Goal: Information Seeking & Learning: Find specific fact

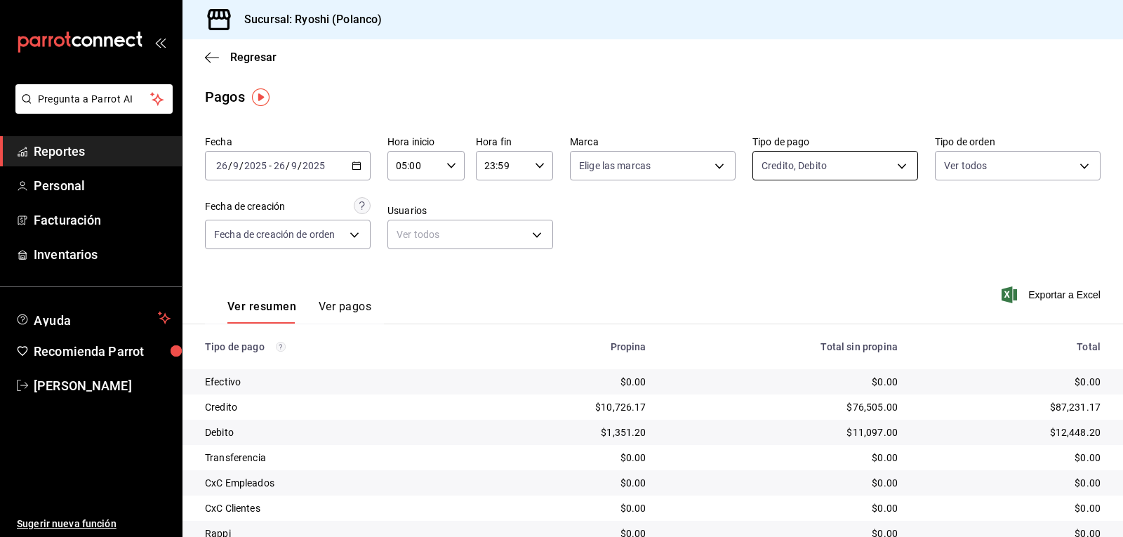
click at [896, 162] on body "Pregunta a Parrot AI Reportes Personal Facturación Inventarios Ayuda Recomienda…" at bounding box center [561, 268] width 1123 height 537
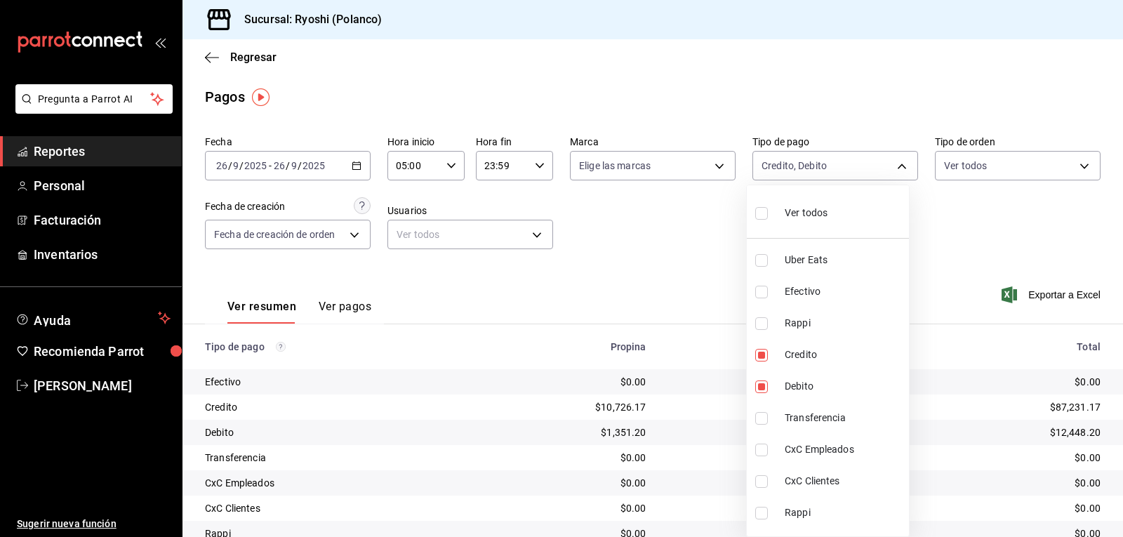
click at [761, 218] on input "checkbox" at bounding box center [761, 213] width 13 height 13
checkbox input "true"
type input "05751dd8-6818-4a8c-b9fb-c7f7071b72fb,789b4605-08e0-4dfe-9865-94468e2c17aa,03400…"
checkbox input "true"
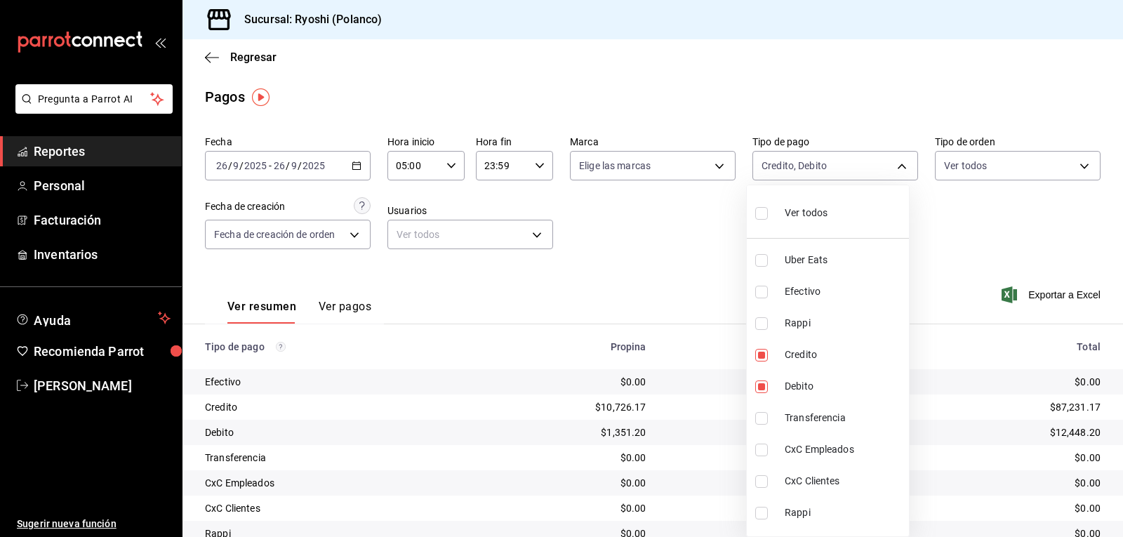
checkbox input "true"
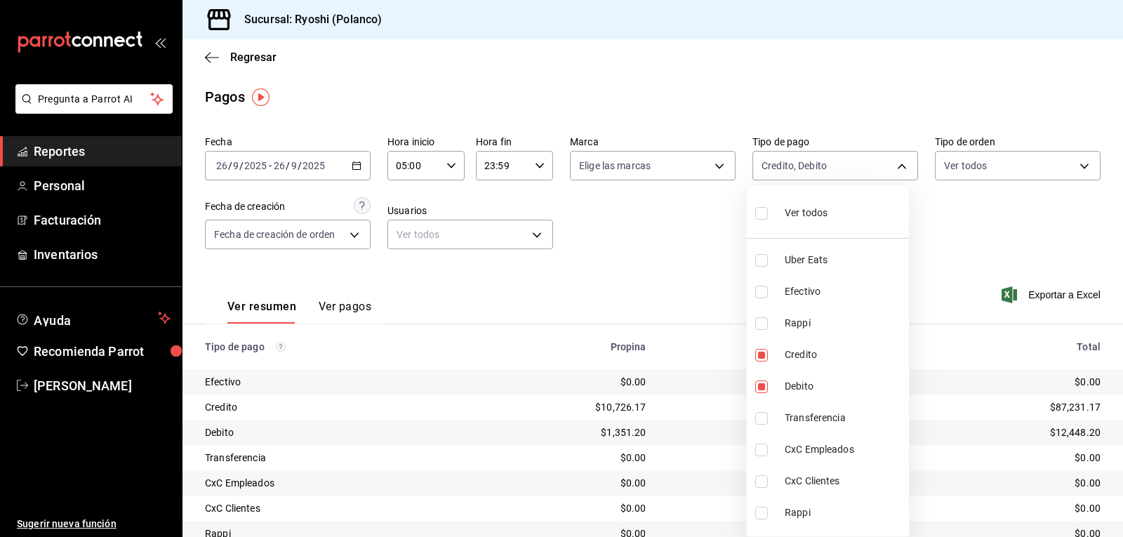
checkbox input "true"
click at [691, 252] on div at bounding box center [561, 268] width 1123 height 537
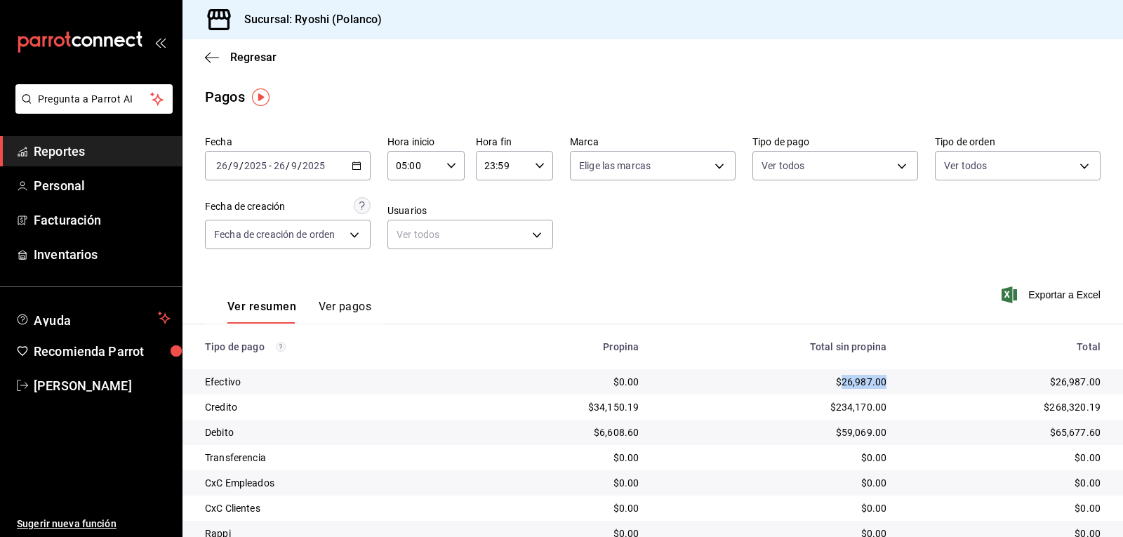
drag, startPoint x: 835, startPoint y: 381, endPoint x: 886, endPoint y: 383, distance: 50.6
click at [886, 383] on td "$26,987.00" at bounding box center [774, 381] width 248 height 25
copy div "26,987.00"
click at [892, 166] on body "Pregunta a Parrot AI Reportes Personal Facturación Inventarios Ayuda Recomienda…" at bounding box center [561, 268] width 1123 height 537
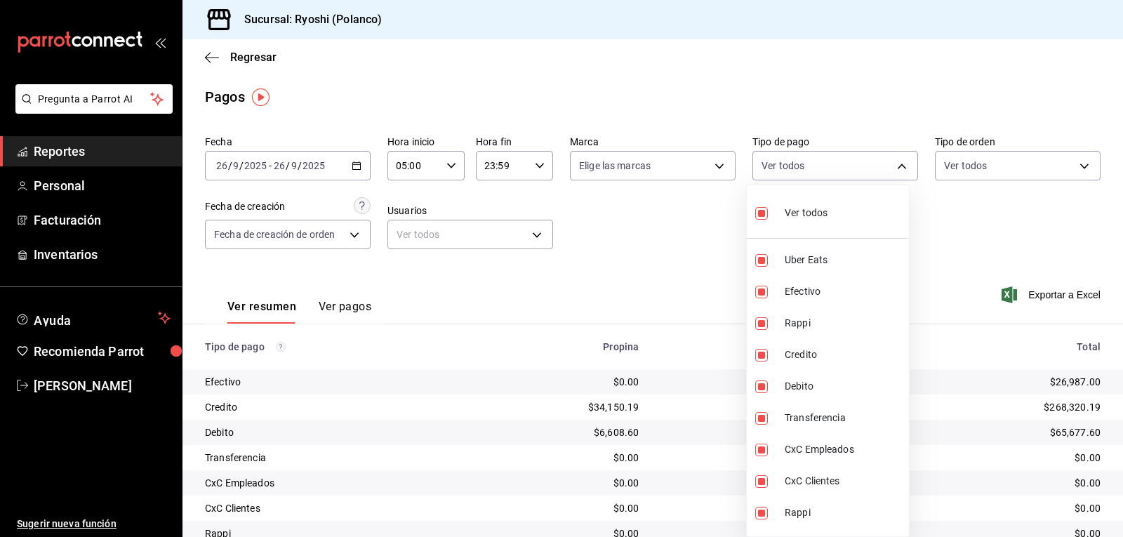
click at [760, 212] on input "checkbox" at bounding box center [761, 213] width 13 height 13
checkbox input "false"
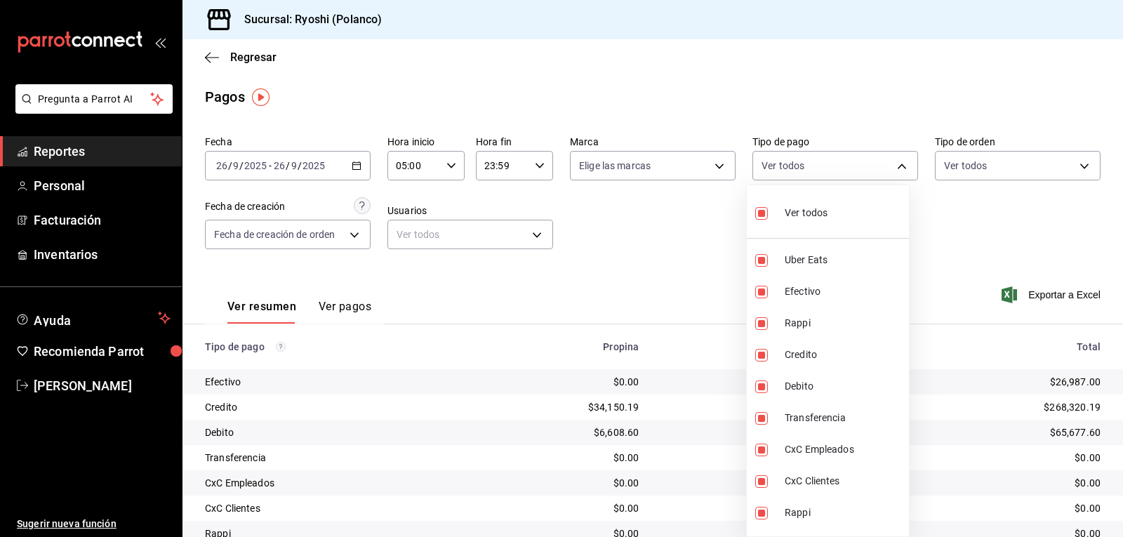
checkbox input "false"
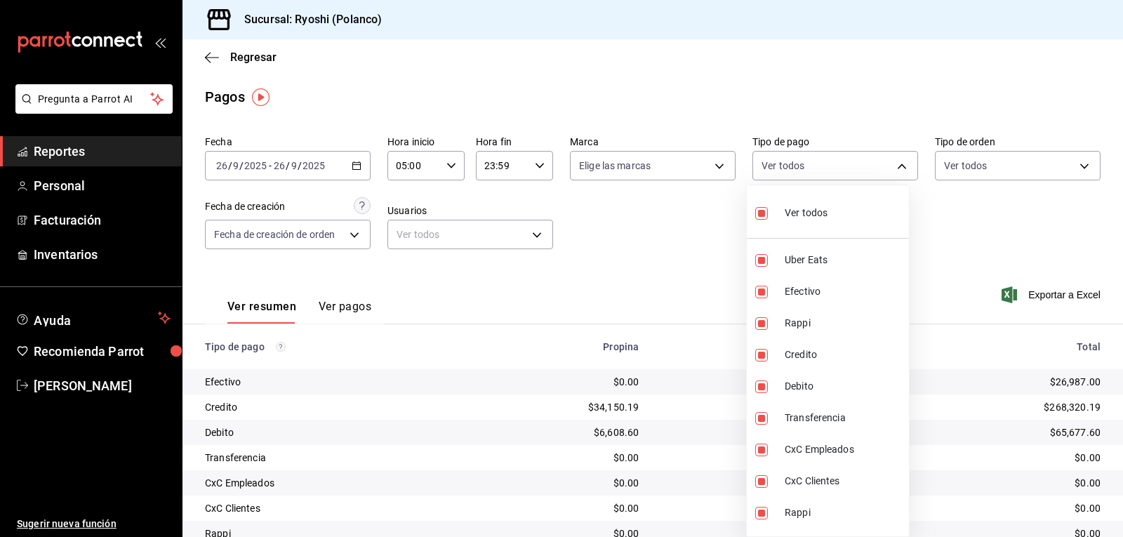
checkbox input "false"
click at [758, 263] on input "checkbox" at bounding box center [761, 260] width 13 height 13
checkbox input "true"
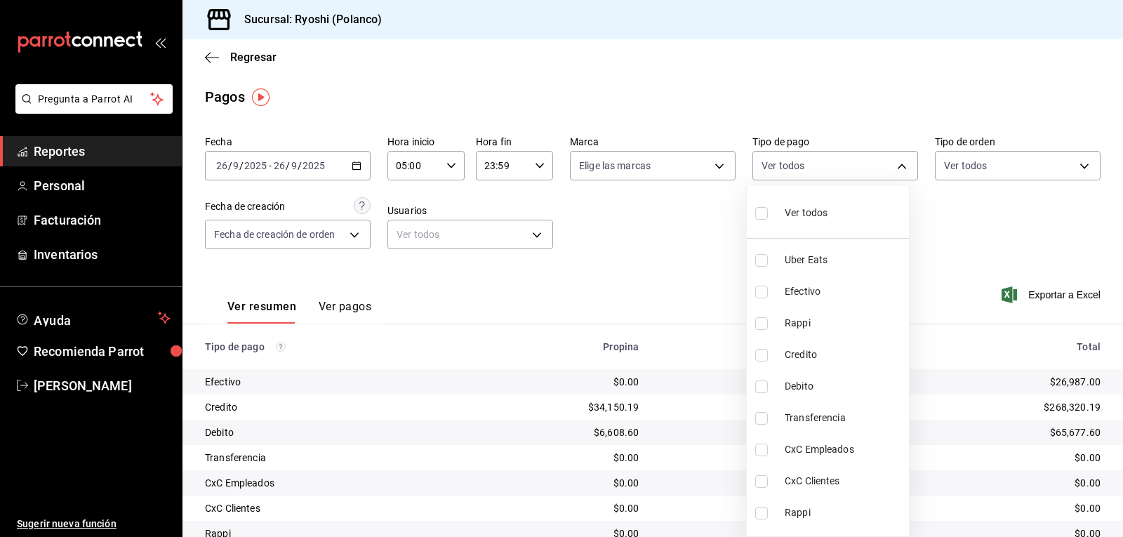
type input "05751dd8-6818-4a8c-b9fb-c7f7071b72fb"
click at [761, 324] on input "checkbox" at bounding box center [761, 323] width 13 height 13
checkbox input "true"
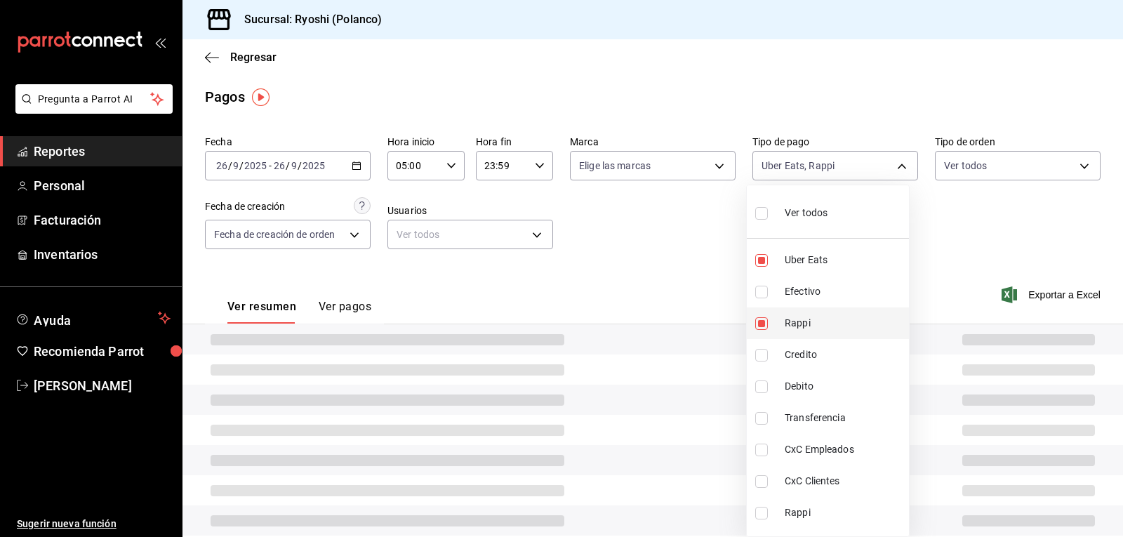
type input "05751dd8-6818-4a8c-b9fb-c7f7071b72fb,034004fd-0b90-4894-bf0d-7190a8897b0c"
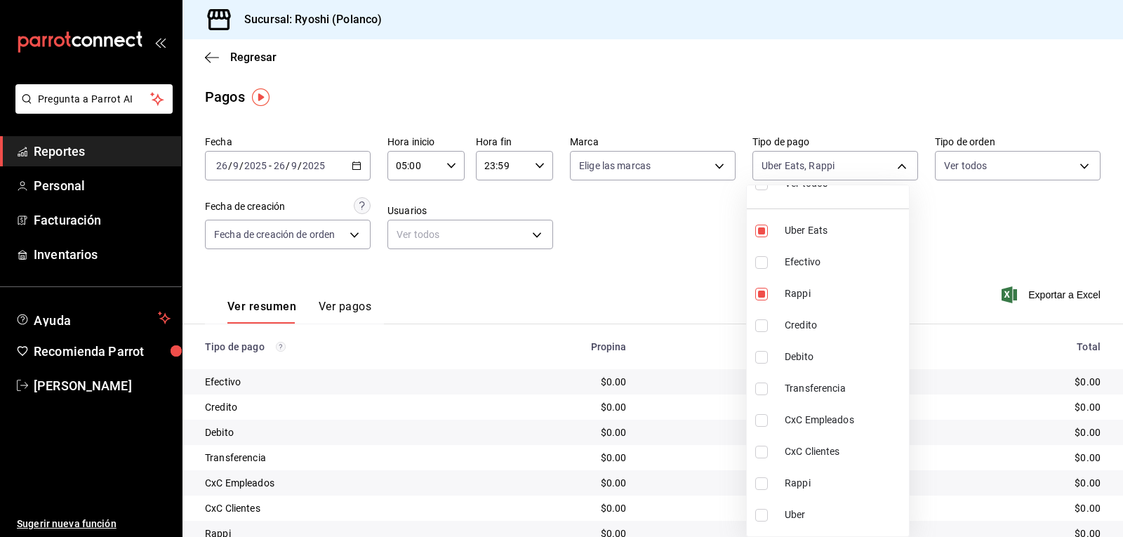
scroll to position [55, 0]
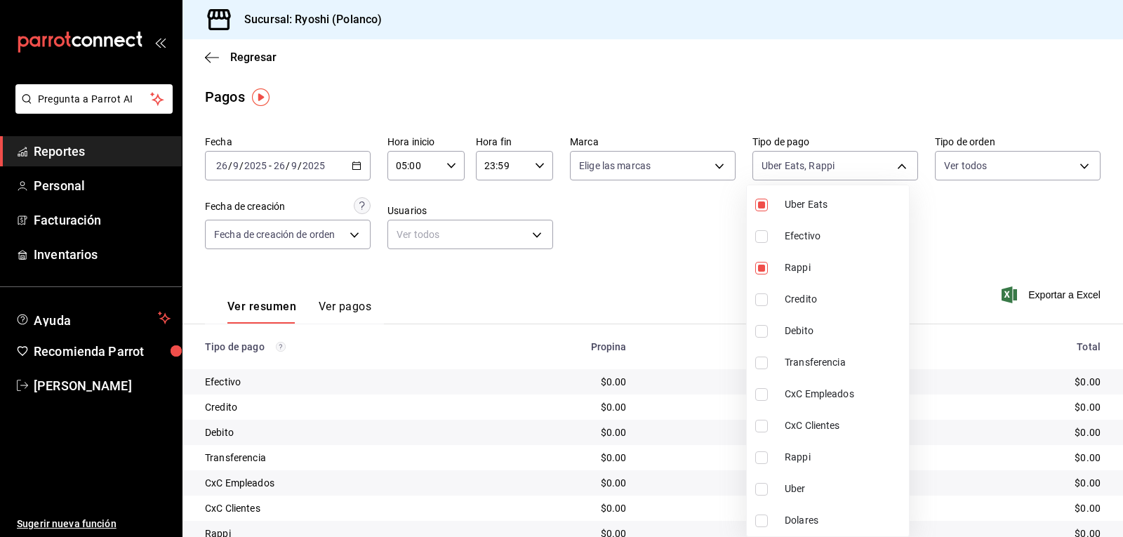
click at [757, 456] on input "checkbox" at bounding box center [761, 457] width 13 height 13
checkbox input "true"
type input "05751dd8-6818-4a8c-b9fb-c7f7071b72fb,034004fd-0b90-4894-bf0d-7190a8897b0c,03b2a…"
click at [760, 486] on input "checkbox" at bounding box center [761, 489] width 13 height 13
checkbox input "true"
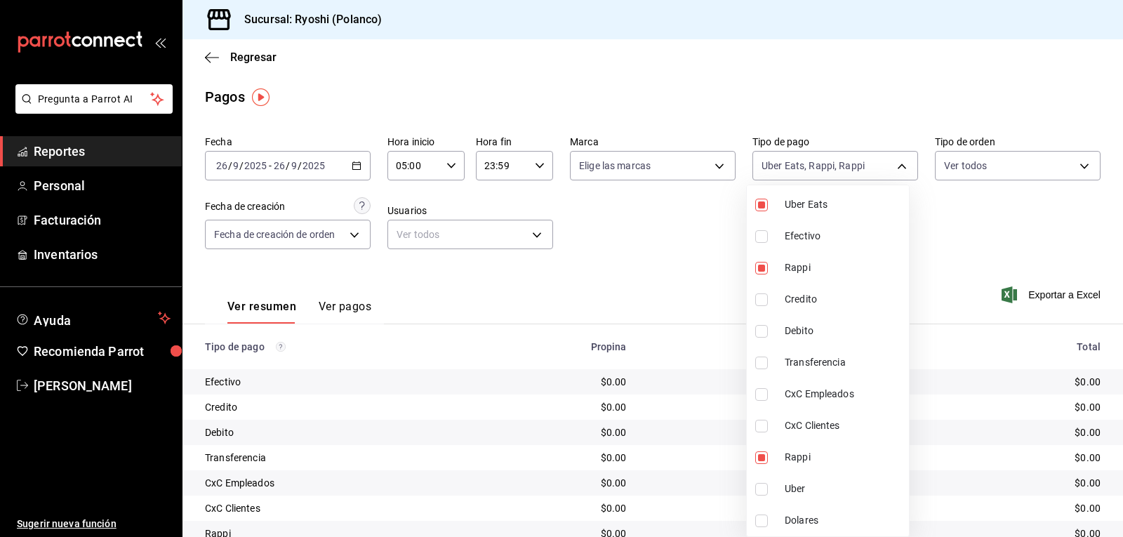
type input "05751dd8-6818-4a8c-b9fb-c7f7071b72fb,034004fd-0b90-4894-bf0d-7190a8897b0c,03b2a…"
click at [689, 442] on div at bounding box center [561, 268] width 1123 height 537
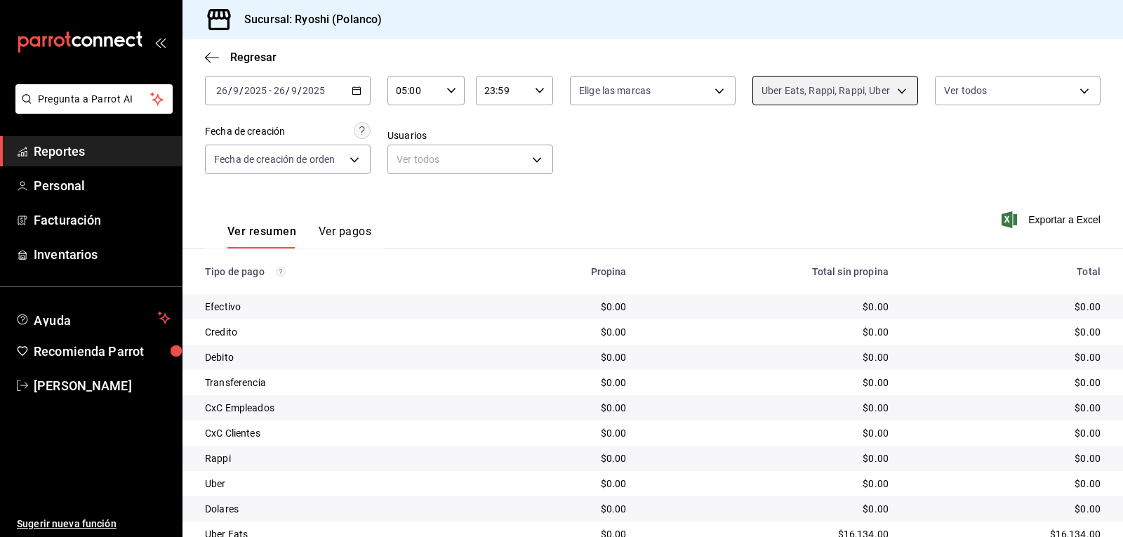
scroll to position [159, 0]
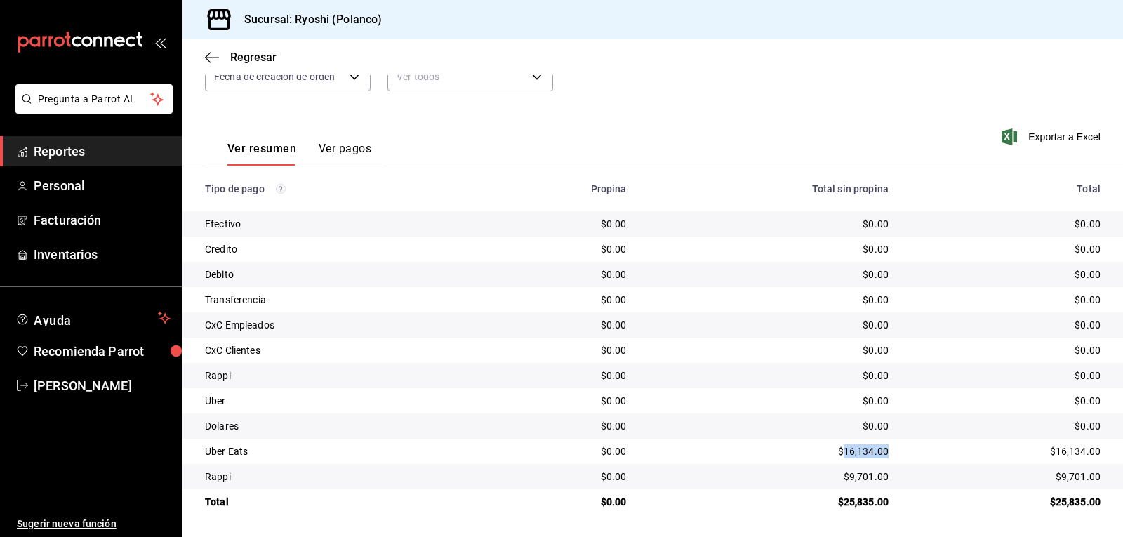
drag, startPoint x: 837, startPoint y: 447, endPoint x: 886, endPoint y: 447, distance: 49.1
click at [886, 447] on td "$16,134.00" at bounding box center [769, 451] width 262 height 25
copy div "16,134.00"
drag, startPoint x: 839, startPoint y: 473, endPoint x: 878, endPoint y: 473, distance: 39.3
click at [878, 473] on div "$9,701.00" at bounding box center [768, 477] width 239 height 14
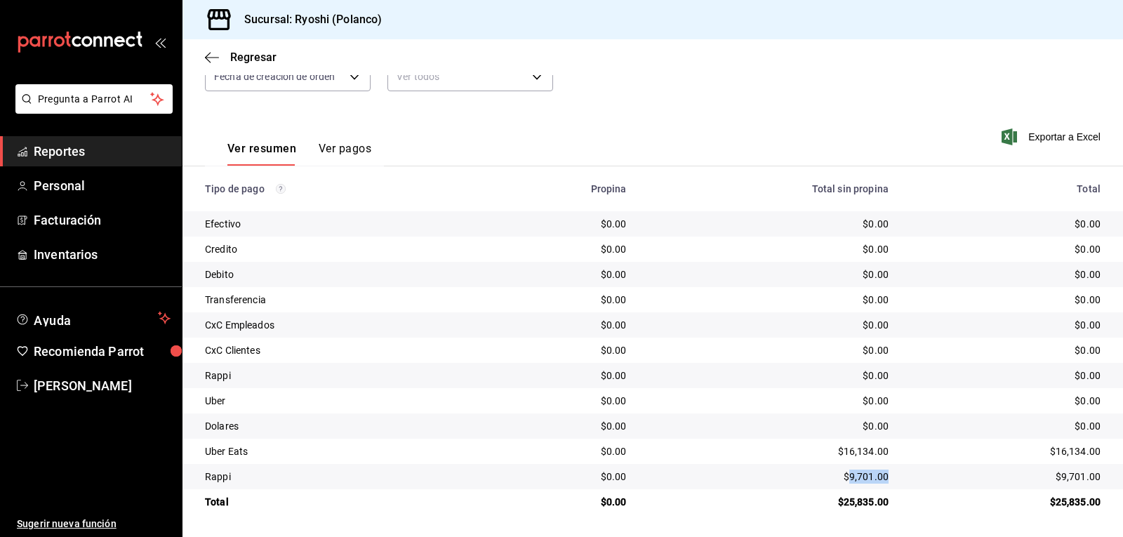
copy div "9,701.00"
click at [777, 443] on td "$16,134.00" at bounding box center [769, 451] width 262 height 25
